Goal: Information Seeking & Learning: Find specific fact

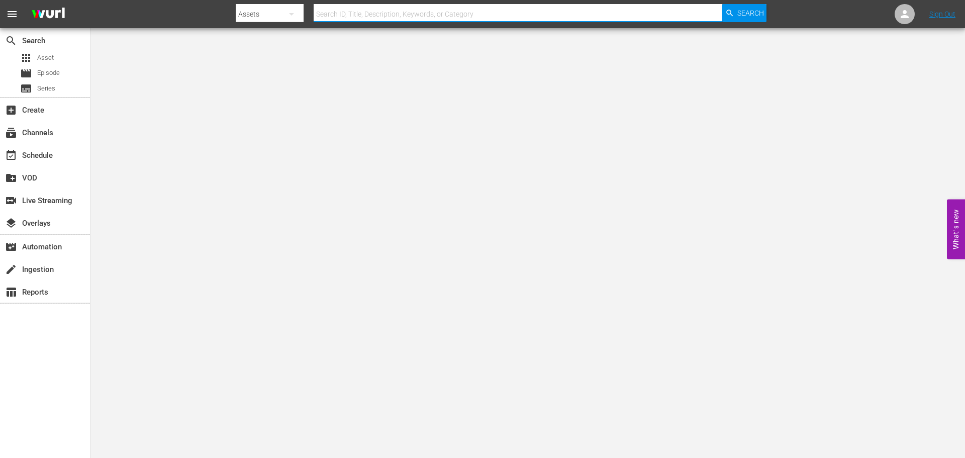
click at [446, 10] on input "text" at bounding box center [518, 14] width 409 height 24
type input "[PERSON_NAME]'s war"
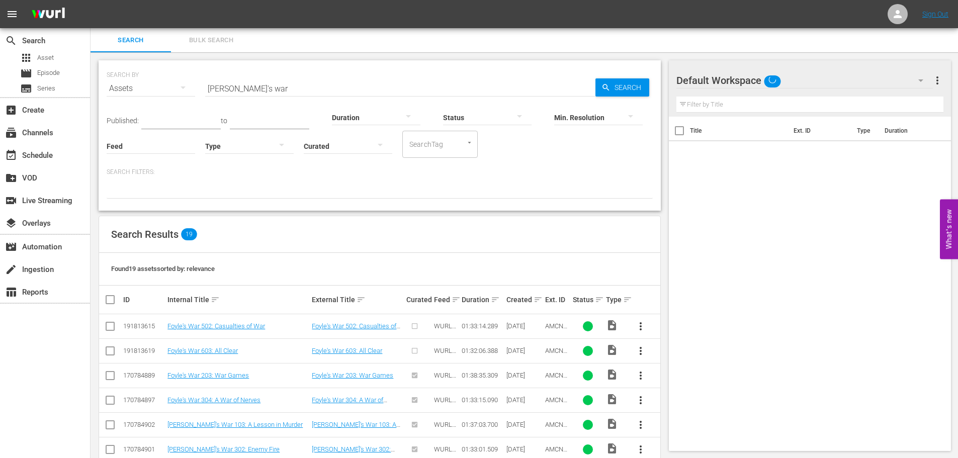
click at [263, 87] on input "[PERSON_NAME]'s war" at bounding box center [400, 88] width 390 height 24
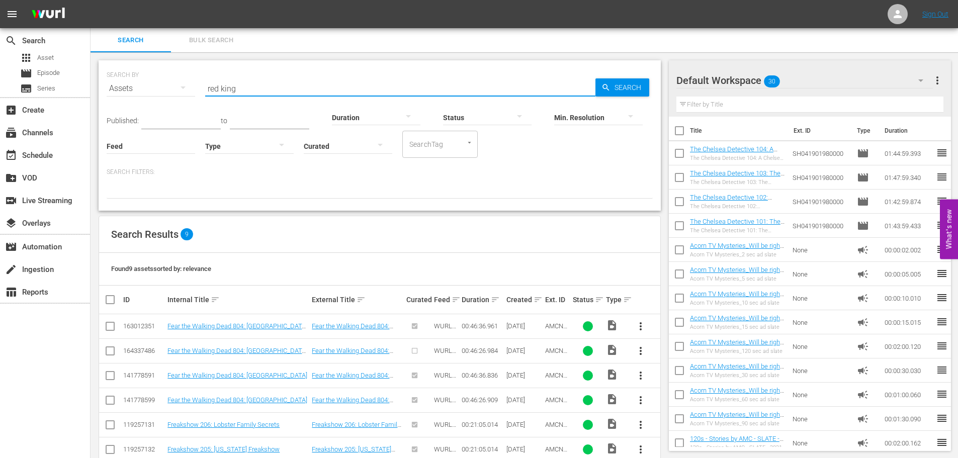
click at [274, 86] on input "red king" at bounding box center [400, 88] width 390 height 24
click at [280, 88] on input "red king" at bounding box center [400, 88] width 390 height 24
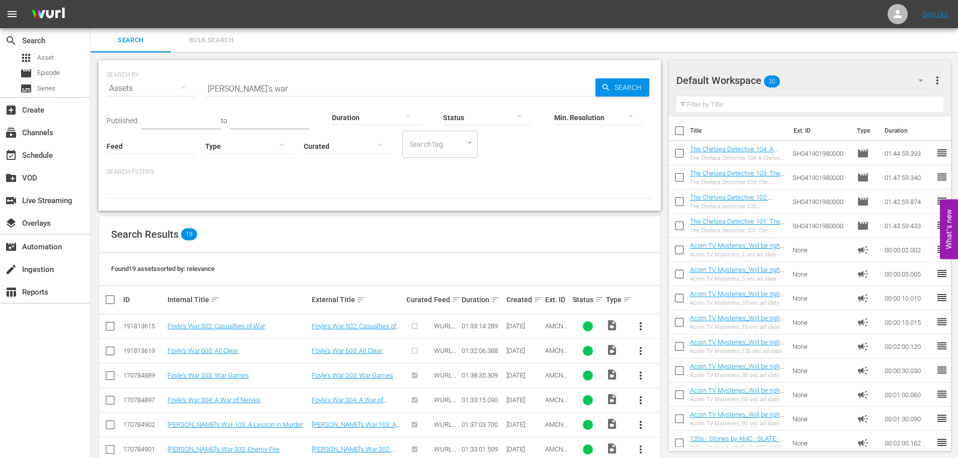
drag, startPoint x: 458, startPoint y: 322, endPoint x: 442, endPoint y: 51, distance: 271.0
click at [340, 87] on input "[PERSON_NAME]'s war" at bounding box center [400, 88] width 390 height 24
type input "murder before even"
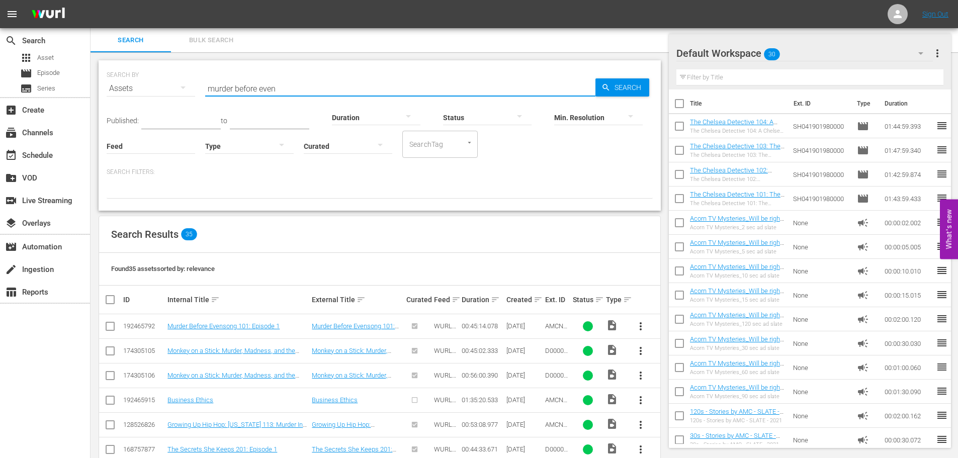
scroll to position [101, 0]
